Goal: Entertainment & Leisure: Consume media (video, audio)

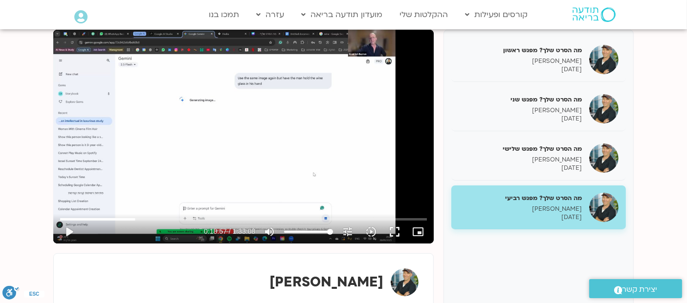
click at [173, 160] on div "تخطّي الإعلان 54:15 play_arrow 0:18:57 / 1:33:08 volume_up كتم الصوت tune درجة …" at bounding box center [243, 137] width 380 height 214
click at [368, 234] on icon "slow_motion_video" at bounding box center [371, 232] width 12 height 12
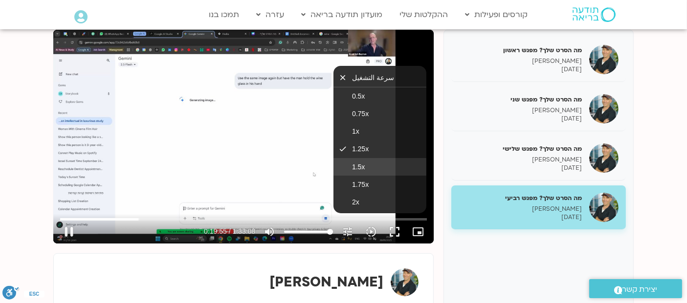
click at [349, 165] on button "1.5x" at bounding box center [379, 167] width 93 height 18
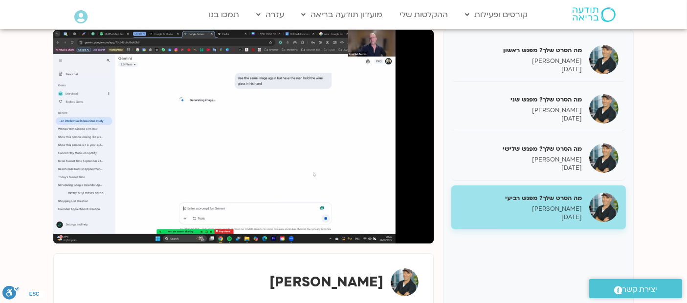
click at [33, 140] on section "מה הסרט שלך? מפגש ראשון ג'יוואן ארי בוסתן 02/09/2025 מה הסרט שלך? מפגש שני ג'יו…" at bounding box center [343, 188] width 687 height 377
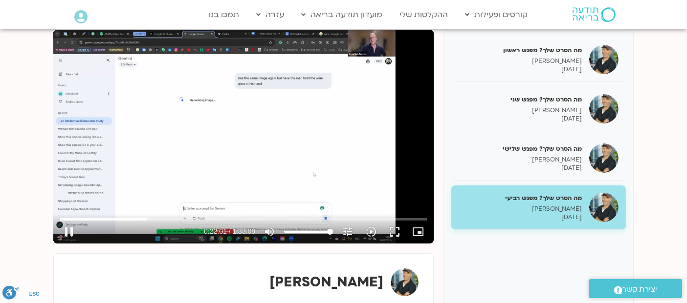
click at [230, 122] on div "تخطّي الإعلان 1:26:32 pause 0:22:01 / 1:33:08 volume_up كتم الصوت tune درجة الد…" at bounding box center [243, 137] width 380 height 214
type input "1321.531345"
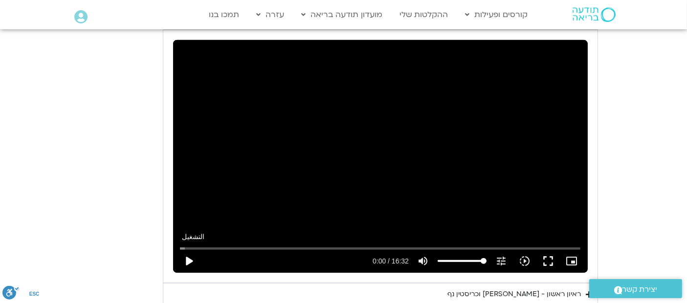
click at [187, 260] on button "play_arrow" at bounding box center [188, 261] width 23 height 23
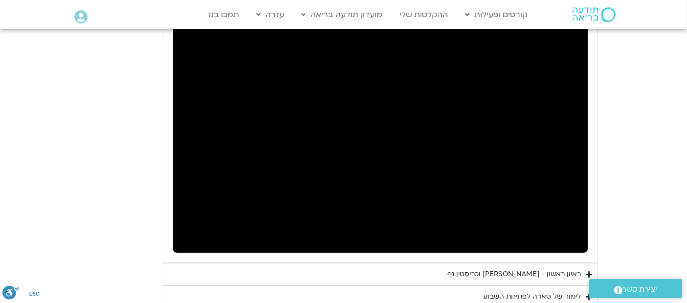
scroll to position [563, 0]
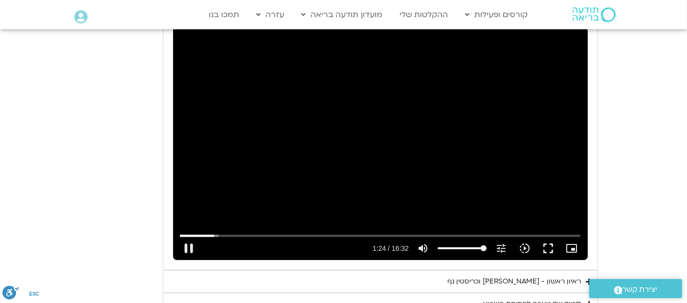
click at [360, 142] on div "تخطّي الإعلان 10:04 pause 1:24 / 16:32 volume_up كتم الصوت tune درجة الدقة تلقا…" at bounding box center [380, 143] width 414 height 233
click at [385, 136] on div "تخطّي الإعلان 10:04 play_arrow 1:25 / 16:32 volume_up كتم الصوت tune درجة الدقة…" at bounding box center [380, 143] width 414 height 233
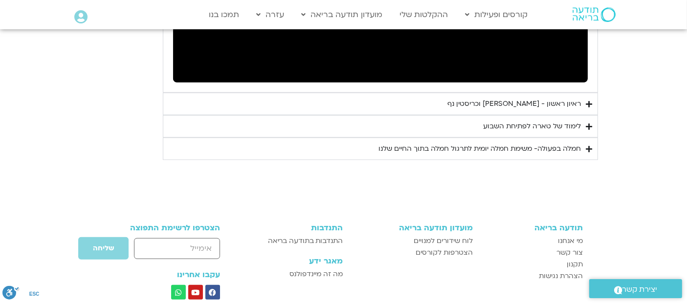
scroll to position [747, 0]
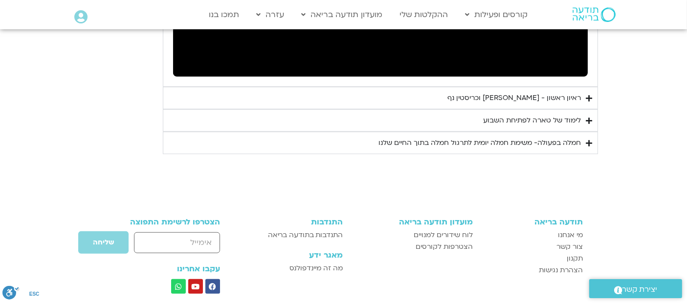
click at [590, 101] on icon "Accordion. Open links with Enter or Space, close with Escape, and navigate with…" at bounding box center [589, 98] width 6 height 7
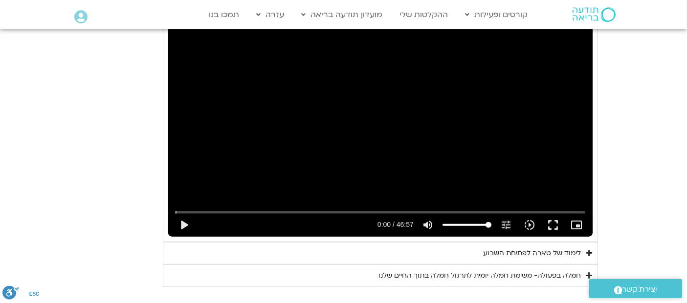
scroll to position [866, 0]
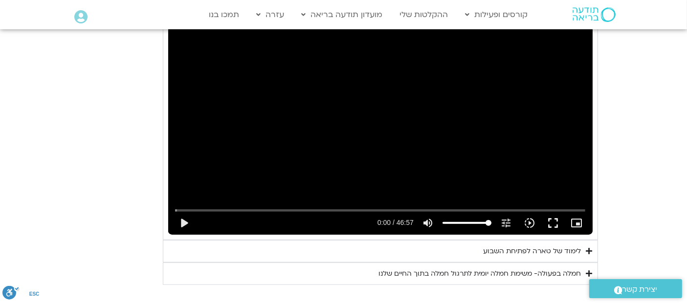
click at [587, 252] on icon "Accordion. Open links with Enter or Space, close with Escape, and navigate with…" at bounding box center [589, 251] width 6 height 7
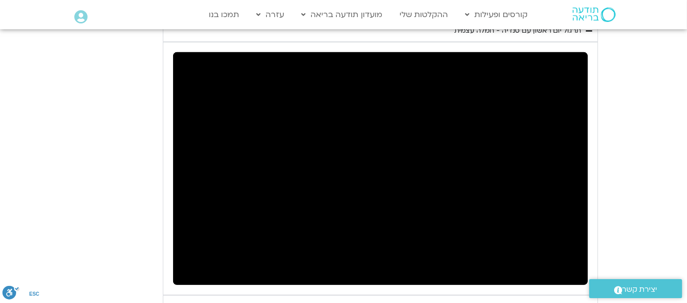
scroll to position [534, 0]
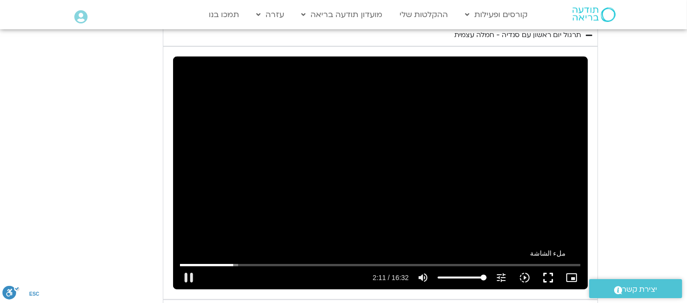
click at [552, 278] on button "fullscreen" at bounding box center [547, 277] width 23 height 23
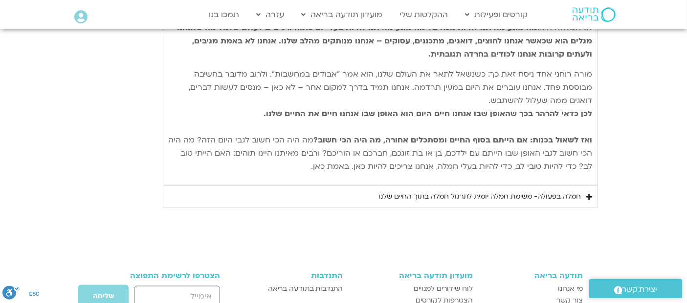
scroll to position [1261, 0]
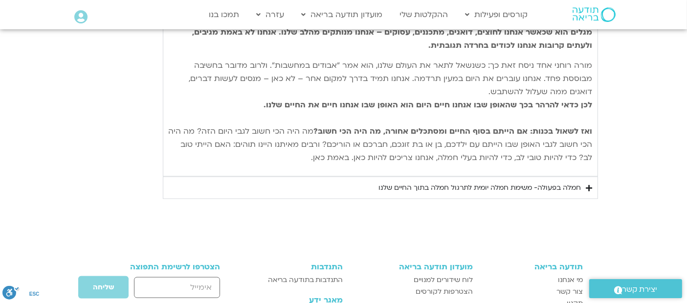
click at [594, 185] on summary "חמלה בפעולה- משימת חמלה יומית לתרגול חמלה בתוך החיים שלנו" at bounding box center [380, 188] width 435 height 22
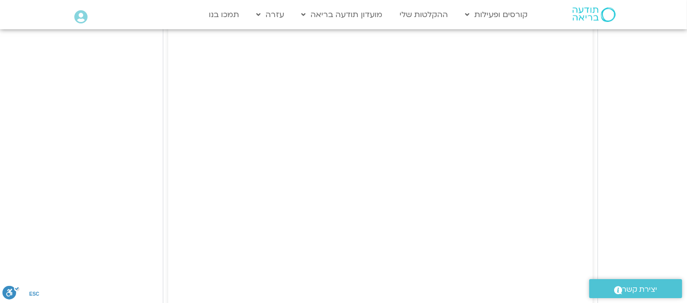
scroll to position [1751, 0]
drag, startPoint x: 686, startPoint y: 245, endPoint x: 694, endPoint y: 240, distance: 9.6
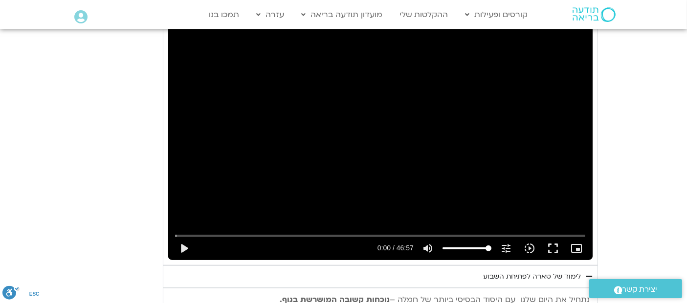
scroll to position [843, 0]
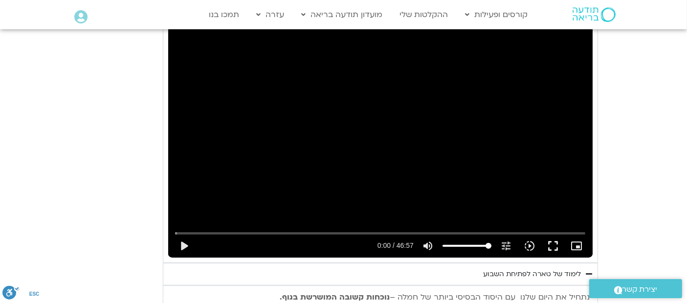
type input "992.52"
